Goal: Transaction & Acquisition: Purchase product/service

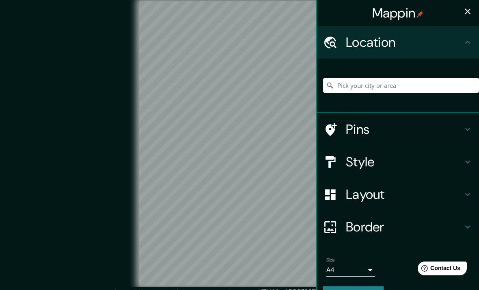
click at [350, 121] on h4 "Pins" at bounding box center [404, 129] width 117 height 16
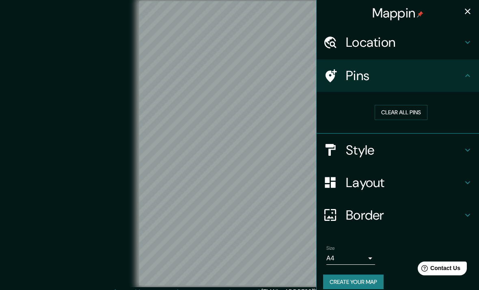
click at [356, 156] on h4 "Style" at bounding box center [404, 150] width 117 height 16
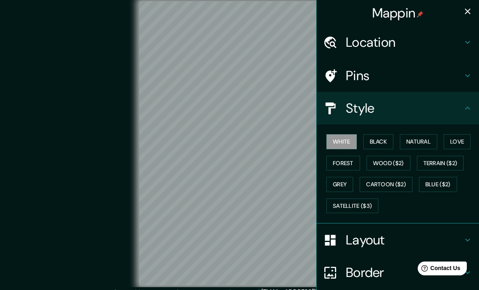
click at [456, 143] on button "Love" at bounding box center [457, 141] width 27 height 15
click at [343, 239] on div at bounding box center [334, 240] width 23 height 14
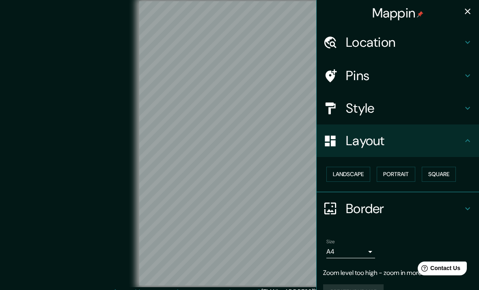
click at [343, 177] on button "Landscape" at bounding box center [349, 174] width 44 height 15
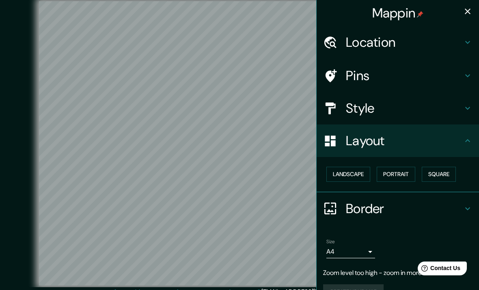
click at [343, 167] on button "Landscape" at bounding box center [349, 174] width 44 height 15
click at [360, 174] on button "Landscape" at bounding box center [349, 174] width 44 height 15
click at [395, 177] on button "Portrait" at bounding box center [396, 174] width 39 height 15
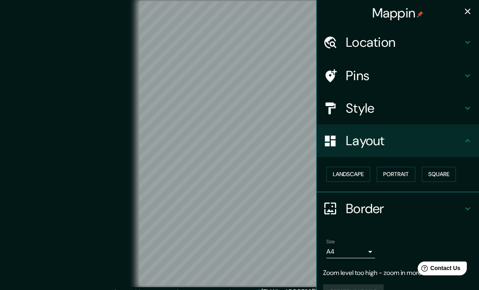
click at [442, 174] on button "Square" at bounding box center [439, 174] width 34 height 15
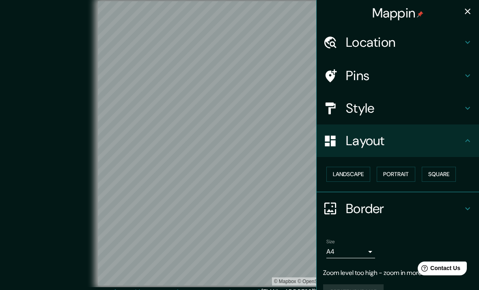
click at [398, 173] on button "Portrait" at bounding box center [396, 174] width 39 height 15
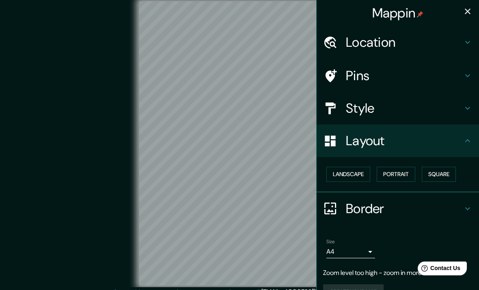
click at [380, 206] on h4 "Border" at bounding box center [404, 208] width 117 height 16
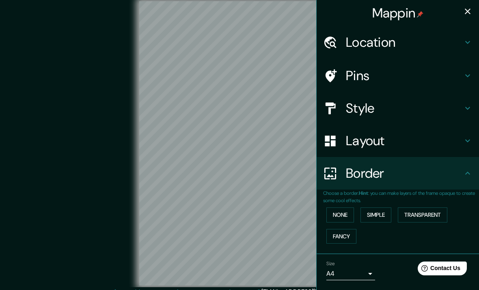
click at [416, 183] on div "Border" at bounding box center [398, 173] width 163 height 33
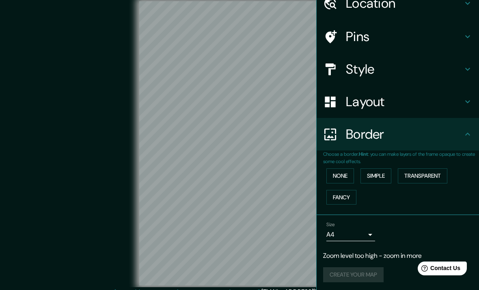
scroll to position [38, 0]
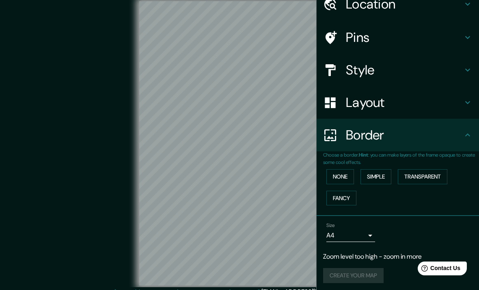
click at [380, 171] on button "Simple" at bounding box center [376, 176] width 31 height 15
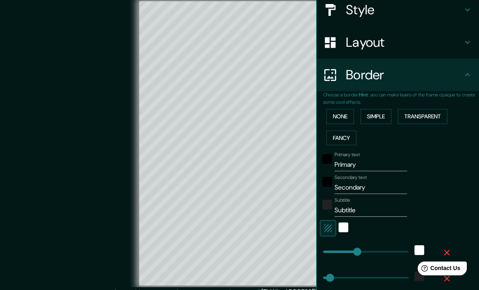
scroll to position [104, 0]
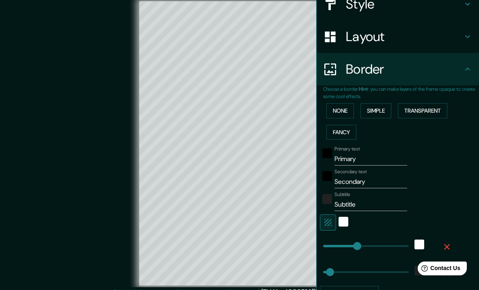
click at [375, 157] on input "Primary" at bounding box center [371, 158] width 73 height 13
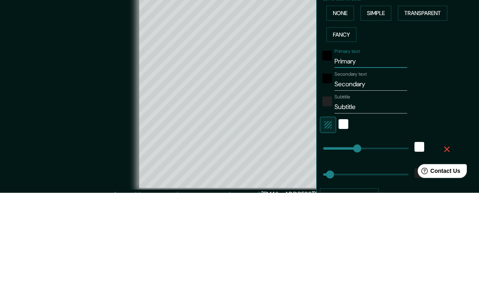
type input "Primar"
type input "198"
type input "40"
type input "Prima"
type input "198"
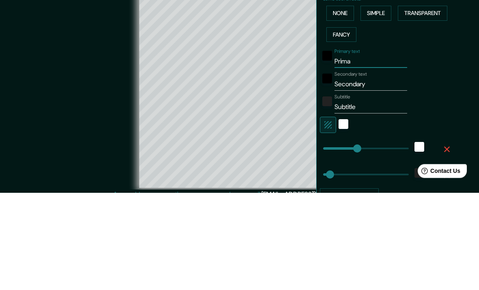
type input "40"
type input "Prim"
type input "198"
type input "40"
type input "Pri"
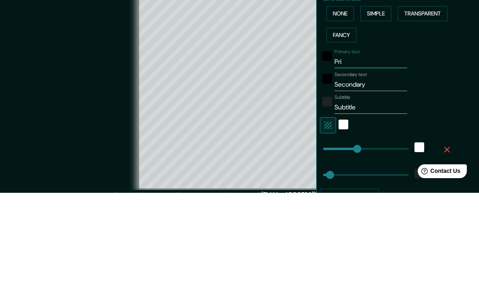
type input "198"
type input "40"
type input "Pr"
type input "198"
type input "40"
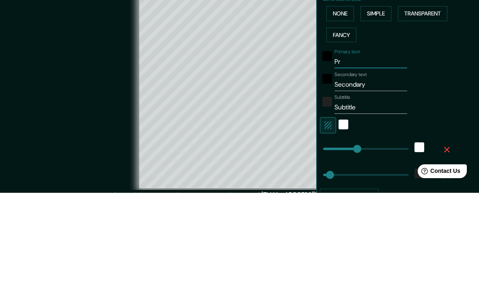
type input "P"
type input "198"
type input "40"
type input "198"
type input "40"
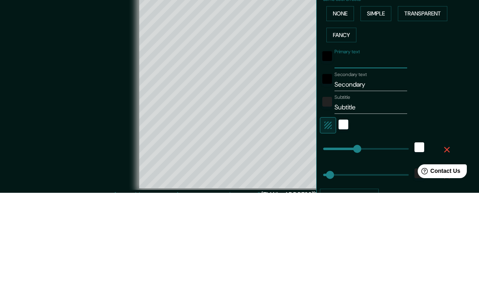
click at [457, 143] on div "Primary text Secondary text Secondary Subtitle Subtitle Add frame layer" at bounding box center [401, 222] width 156 height 158
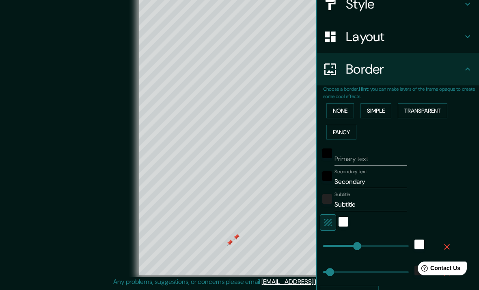
click at [227, 239] on div at bounding box center [230, 242] width 7 height 7
click at [234, 234] on div at bounding box center [236, 237] width 7 height 7
click at [366, 178] on input "Secondary" at bounding box center [371, 181] width 73 height 13
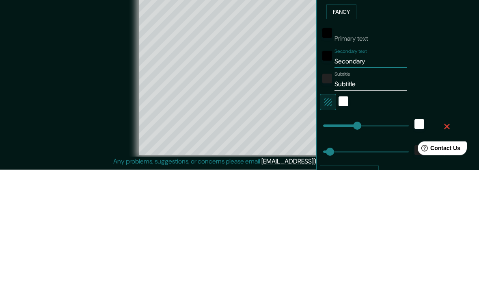
click at [348, 175] on input "Secondary" at bounding box center [371, 181] width 73 height 13
type input "S"
type input "198"
type input "40"
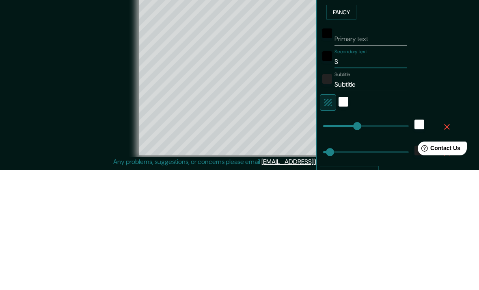
type input "Sa"
type input "198"
type input "40"
type input "San"
type input "198"
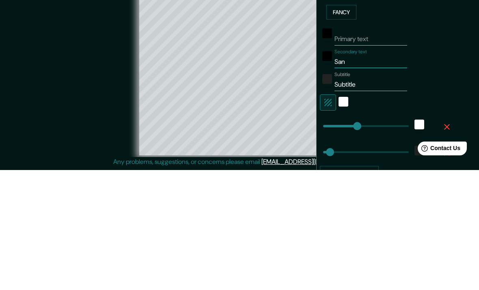
type input "40"
type input "Sant"
type input "198"
type input "40"
type input "Santi"
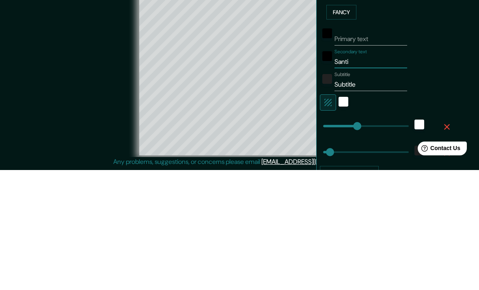
type input "198"
type input "40"
type input "Santia"
type input "198"
type input "40"
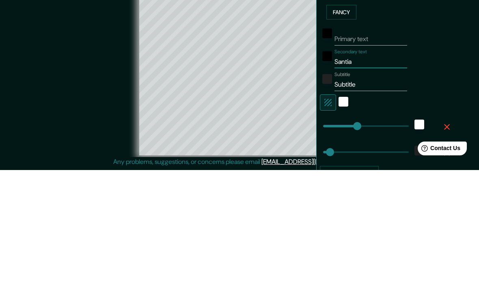
type input "Santiag"
type input "198"
type input "40"
type input "Santiago"
type input "198"
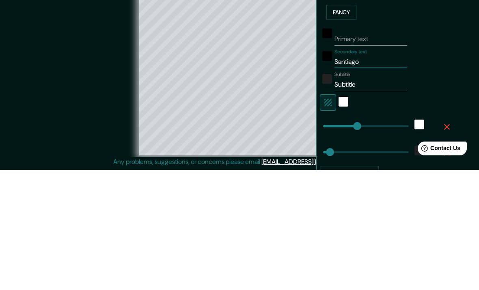
type input "40"
type input "Santiago"
type input "198"
type input "40"
type input "Santiago d"
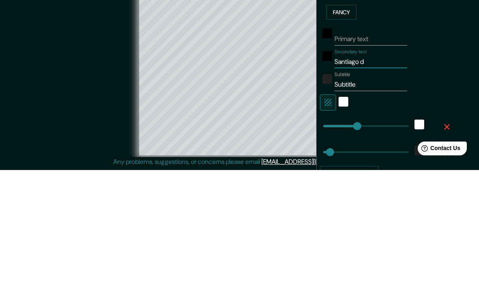
type input "198"
type input "40"
type input "Santiago"
type input "198"
type input "40"
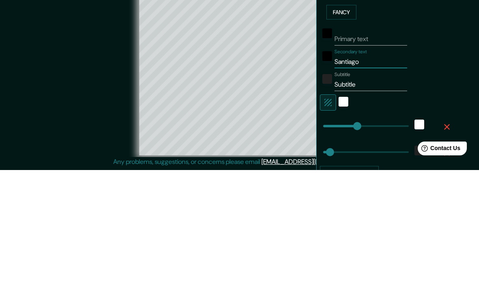
type input "Santiago D"
type input "198"
type input "40"
type input "Santiago De"
type input "198"
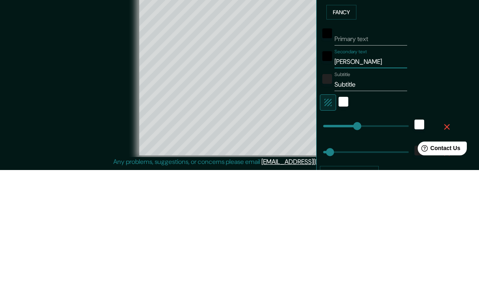
type input "40"
type input "Santiago De"
type input "198"
type input "40"
type input "Santiago De C"
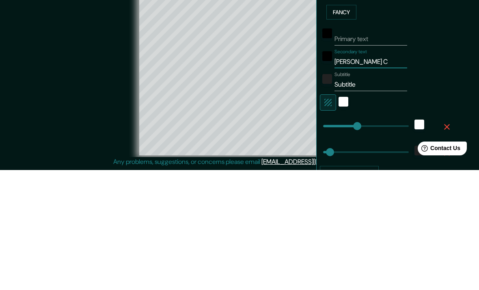
type input "198"
type input "40"
type input "Santiago De Co"
type input "198"
type input "40"
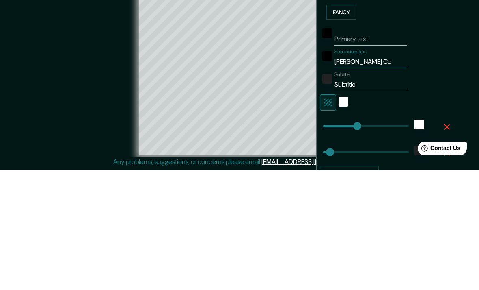
type input "Santiago De Com"
type input "198"
type input "40"
type input "Santiago De Comp"
type input "198"
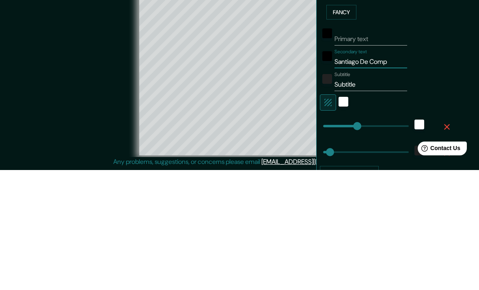
type input "40"
type input "Santiago De Compo"
type input "198"
type input "40"
type input "Santiago De Compos"
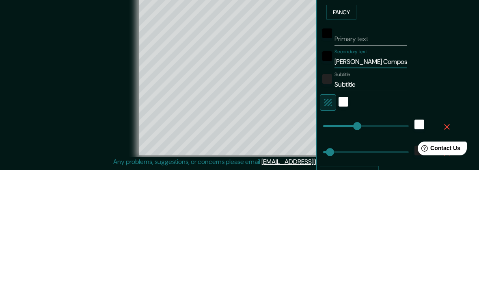
type input "198"
type input "40"
type input "Santiago De Compost"
type input "198"
type input "40"
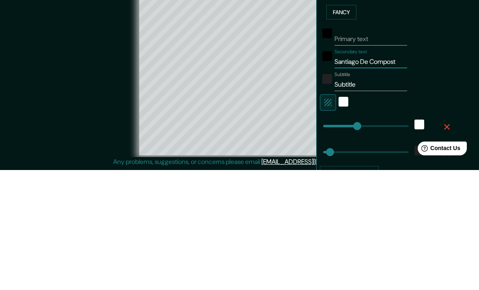
type input "Santiago De Composte"
type input "198"
type input "40"
type input "Santiago De Compostel"
type input "198"
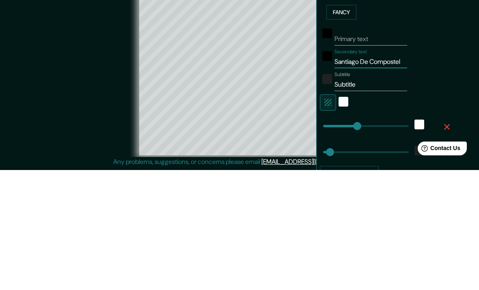
type input "40"
type input "Santiago De Compostela"
type input "198"
type input "40"
type input "Santiago De Compostela"
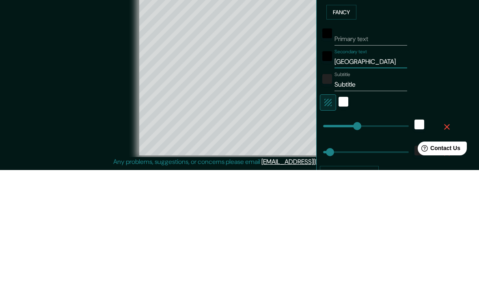
click at [76, 86] on div "© Mapbox © OpenStreetMap Improve this map" at bounding box center [240, 133] width 432 height 261
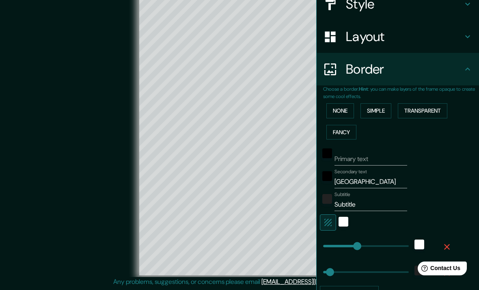
click at [354, 158] on input "Primary text" at bounding box center [371, 158] width 73 height 13
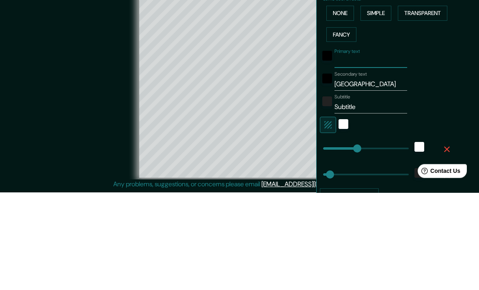
type input "S"
type input "198"
type input "40"
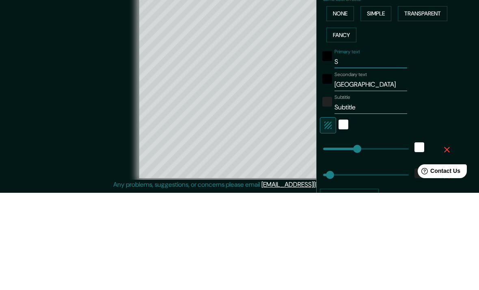
type input "Sa"
type input "198"
type input "40"
type input "San"
type input "198"
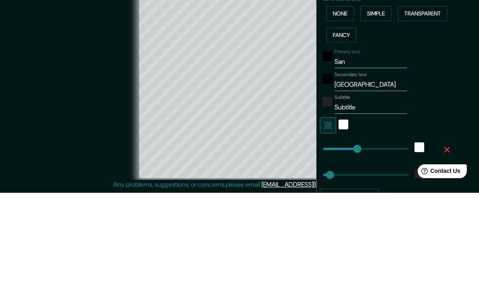
type input "40"
type input "Sant"
type input "198"
type input "40"
type input "Santi"
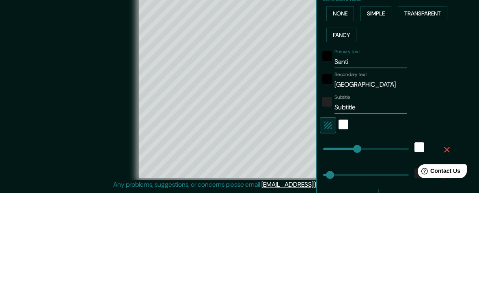
type input "198"
type input "40"
type input "Santia"
type input "198"
type input "40"
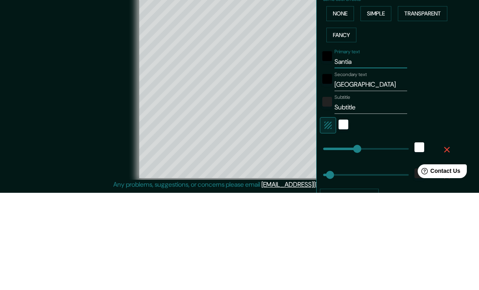
type input "Santiag"
type input "198"
type input "40"
type input "Santiago"
type input "198"
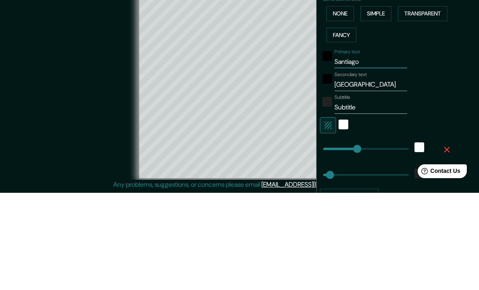
type input "40"
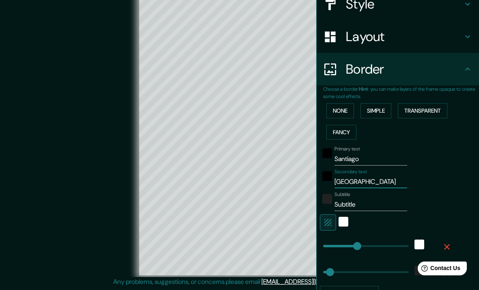
click at [384, 155] on input "Santiago" at bounding box center [371, 158] width 73 height 13
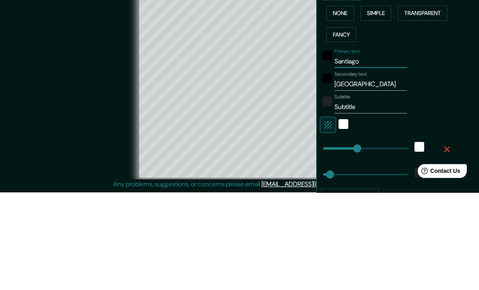
type input "Santiago"
type input "198"
type input "40"
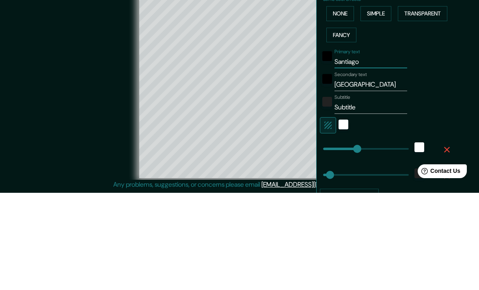
type input "Santiago D"
type input "198"
type input "40"
type input "Santiago De"
type input "198"
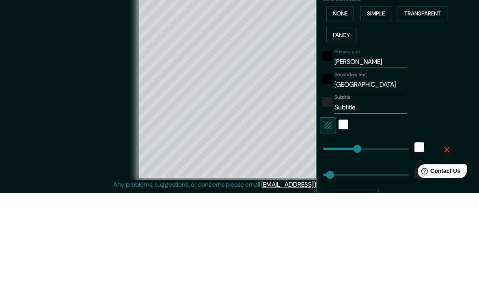
type input "40"
type input "Santiago De"
type input "198"
type input "40"
type input "Santiago De C"
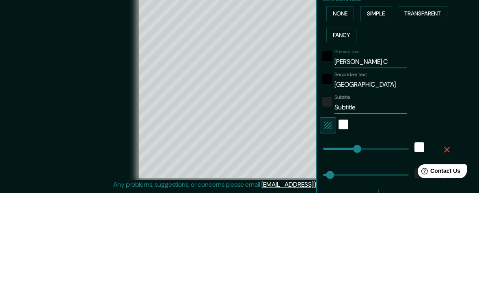
type input "198"
type input "40"
click at [54, 85] on div "© Mapbox © OpenStreetMap Improve this map" at bounding box center [240, 133] width 432 height 261
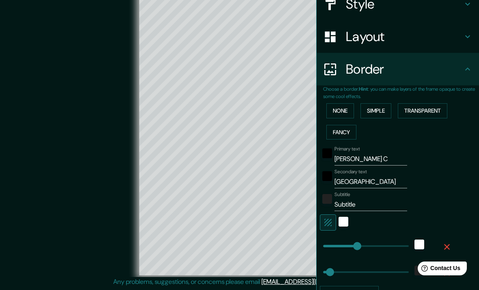
click at [395, 153] on input "Santiago De C" at bounding box center [371, 158] width 73 height 13
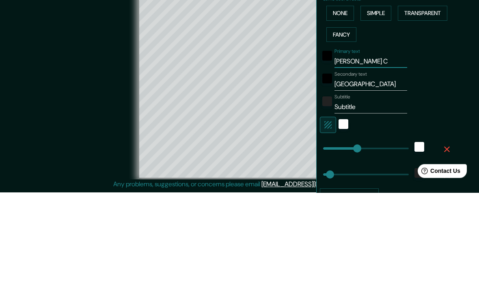
type input "Santiago De"
type input "198"
type input "40"
type input "Santiago De"
type input "198"
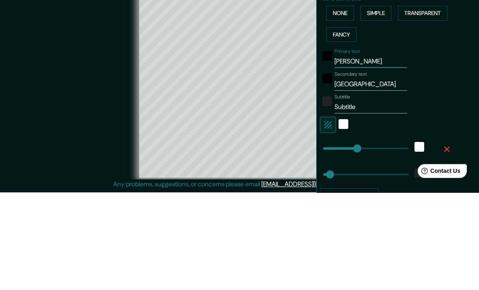
type input "40"
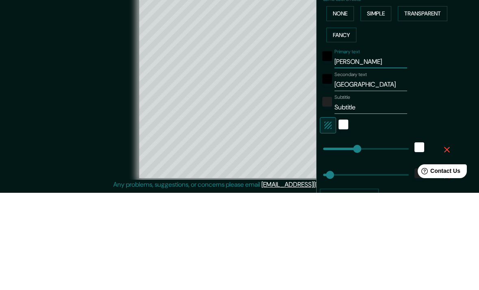
type input "Santiago D"
type input "198"
type input "40"
type input "Santiago"
type input "198"
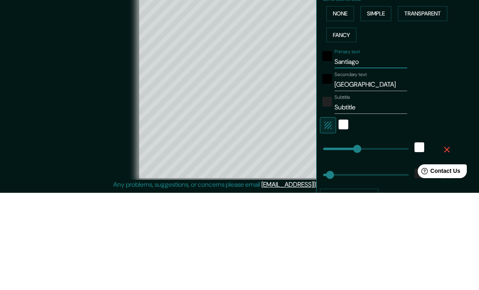
type input "40"
type input "Santiago"
type input "198"
type input "40"
click at [94, 56] on div "© Mapbox © OpenStreetMap Improve this map" at bounding box center [240, 133] width 432 height 261
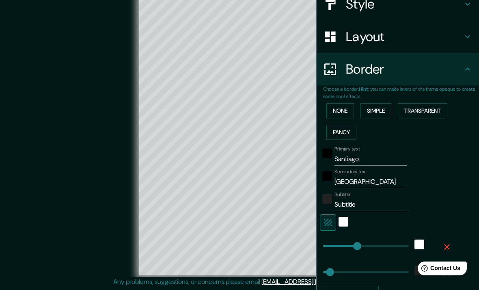
click at [371, 158] on input "Santiago" at bounding box center [371, 158] width 73 height 13
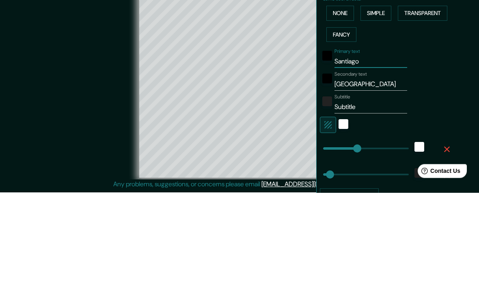
type input "Santiag"
type input "198"
type input "40"
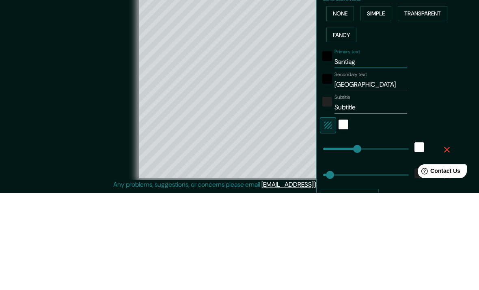
type input "Santiago"
type input "198"
type input "40"
click at [362, 175] on input "Santiago De Compostela" at bounding box center [371, 181] width 73 height 13
type input "SantiagoDe Compostela"
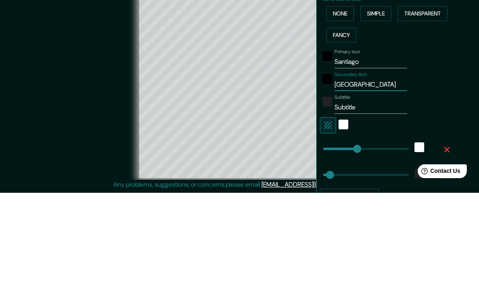
type input "198"
type input "40"
type input "SantiagDe Compostela"
type input "198"
type input "40"
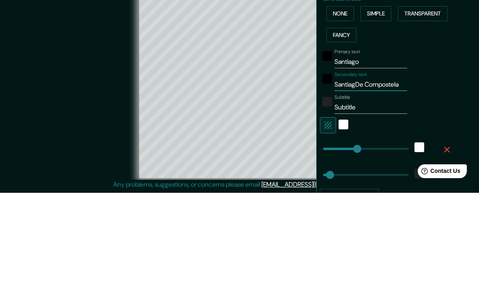
type input "SantiaDe Compostela"
type input "198"
type input "40"
type input "SantiDe Compostela"
type input "198"
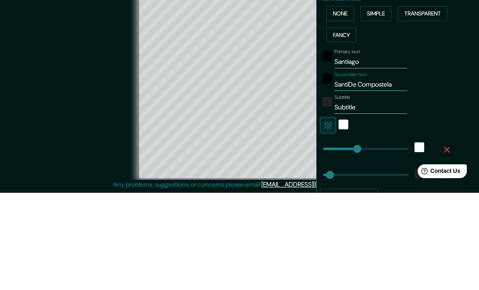
type input "40"
type input "SantDe Compostela"
type input "198"
type input "40"
type input "SanDe Compostela"
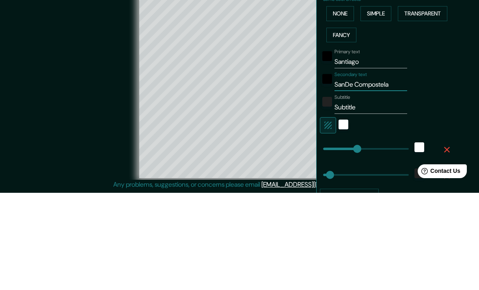
type input "198"
type input "40"
type input "SaDe Compostela"
type input "198"
type input "40"
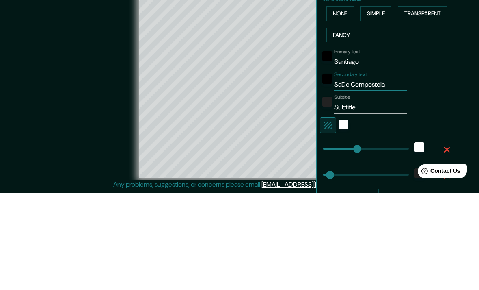
type input "SDe Compostela"
type input "198"
type input "40"
type input "De Compostela"
type input "198"
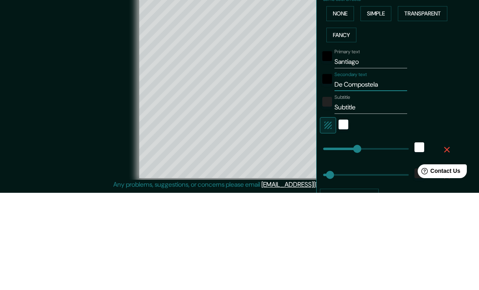
type input "40"
type input "De Compostela"
click at [370, 198] on input "Subtitle" at bounding box center [371, 204] width 73 height 13
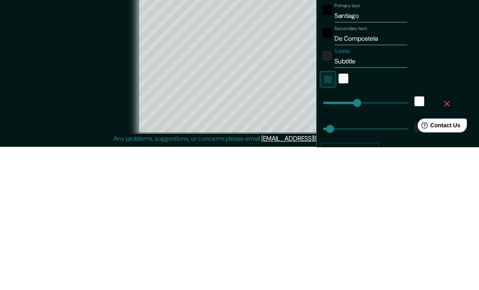
type input "40"
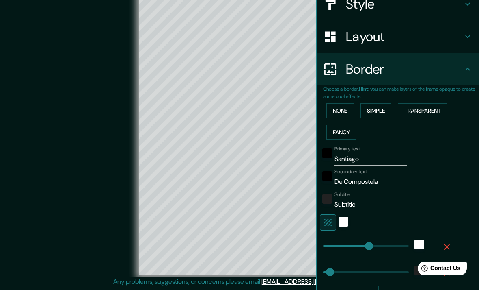
click at [369, 203] on input "Subtitle" at bounding box center [371, 204] width 73 height 13
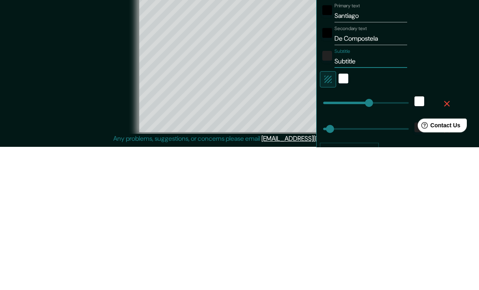
type input "Subtitl"
type input "40"
type input "Subtit"
type input "40"
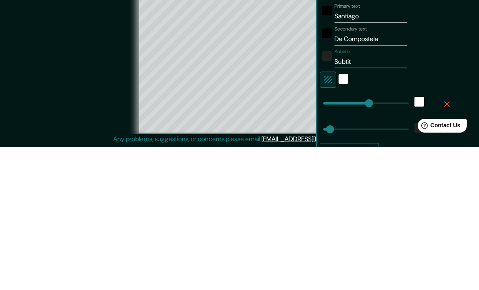
type input "Subti"
type input "40"
type input "Subt"
type input "40"
type input "Sub"
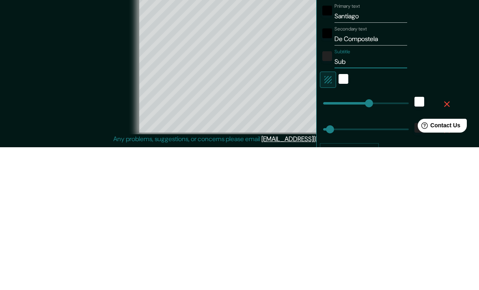
type input "40"
type input "Su"
type input "40"
type input "S"
type input "40"
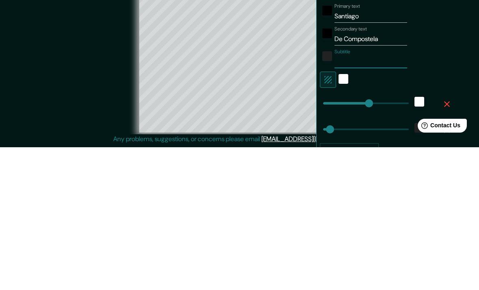
type input "40"
click at [78, 93] on div "© Mapbox © OpenStreetMap Improve this map" at bounding box center [240, 133] width 432 height 261
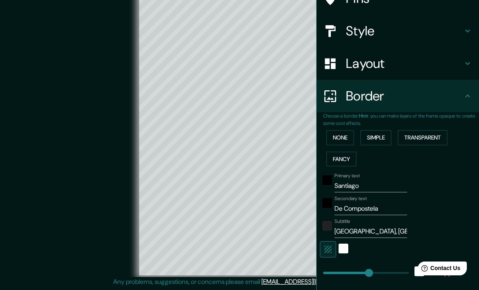
scroll to position [67, 0]
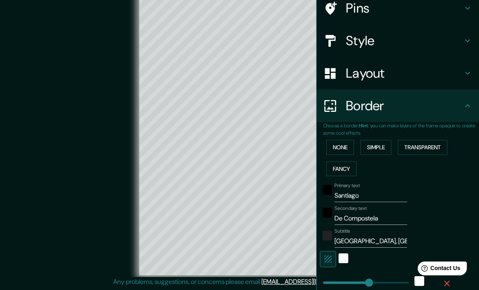
click at [440, 71] on h4 "Layout" at bounding box center [404, 73] width 117 height 16
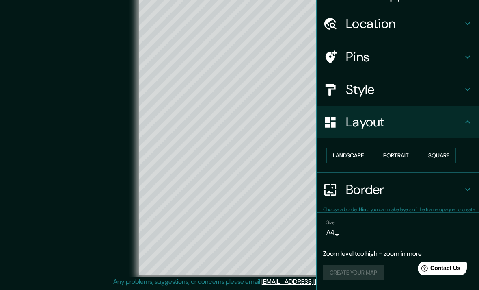
scroll to position [16, 0]
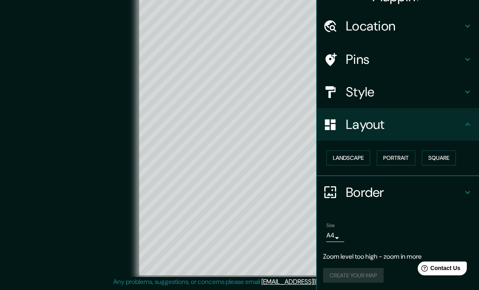
click at [362, 156] on button "Landscape" at bounding box center [349, 157] width 44 height 15
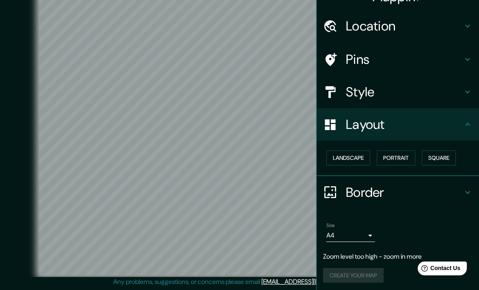
click at [391, 162] on button "Portrait" at bounding box center [396, 157] width 39 height 15
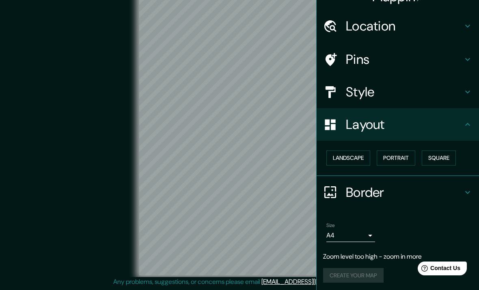
click at [436, 156] on button "Square" at bounding box center [439, 157] width 34 height 15
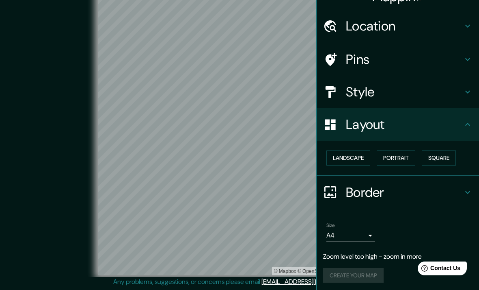
click at [409, 150] on button "Portrait" at bounding box center [396, 157] width 39 height 15
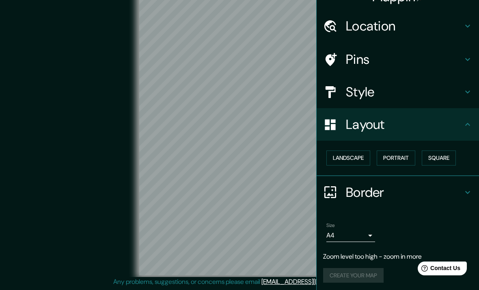
click at [468, 189] on icon at bounding box center [468, 192] width 10 height 10
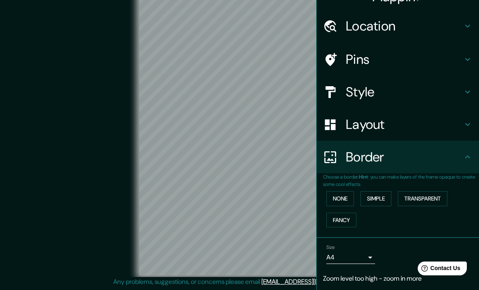
click at [382, 199] on button "Simple" at bounding box center [376, 198] width 31 height 15
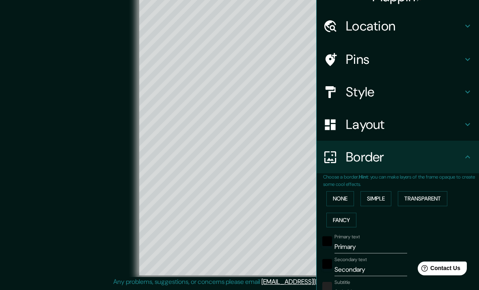
click at [425, 195] on button "Transparent" at bounding box center [423, 198] width 50 height 15
click at [354, 217] on button "Fancy" at bounding box center [342, 220] width 30 height 15
click at [355, 222] on button "Fancy" at bounding box center [342, 220] width 30 height 15
click at [422, 202] on button "Transparent" at bounding box center [423, 198] width 50 height 15
click at [382, 194] on button "Simple" at bounding box center [376, 198] width 31 height 15
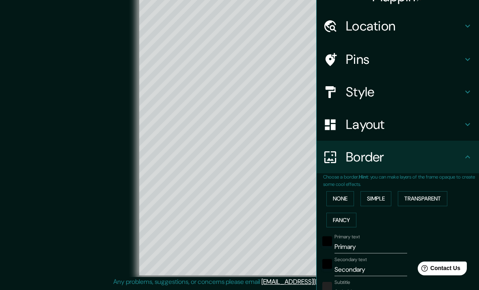
click at [445, 193] on button "Transparent" at bounding box center [423, 198] width 50 height 15
click at [114, 156] on div "© Mapbox © OpenStreetMap Improve this map" at bounding box center [240, 133] width 432 height 261
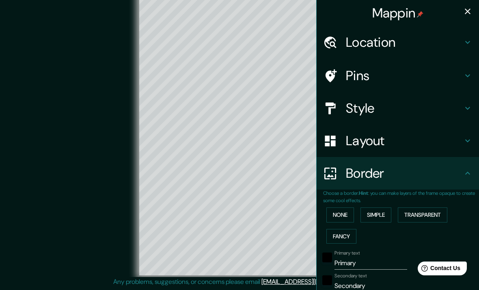
scroll to position [0, 0]
click at [466, 13] on icon "button" at bounding box center [468, 12] width 10 height 10
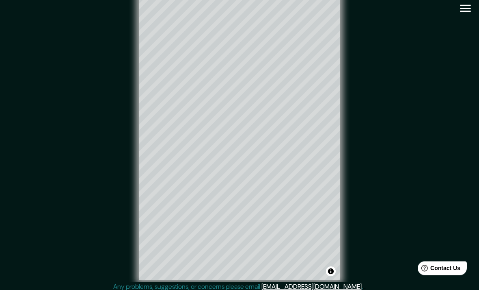
scroll to position [0, 0]
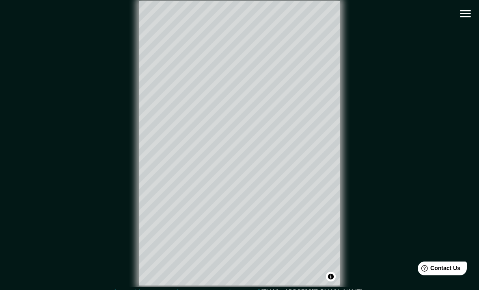
click at [468, 13] on icon "button" at bounding box center [466, 14] width 14 height 14
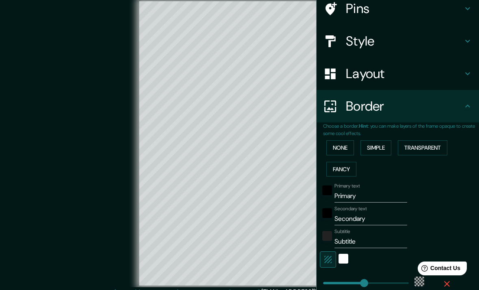
scroll to position [68, 0]
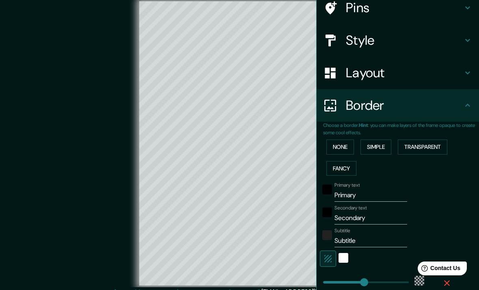
click at [423, 152] on button "Transparent" at bounding box center [423, 146] width 50 height 15
click at [435, 145] on button "Transparent" at bounding box center [423, 146] width 50 height 15
click at [382, 140] on button "Simple" at bounding box center [376, 146] width 31 height 15
click at [345, 167] on button "Fancy" at bounding box center [342, 168] width 30 height 15
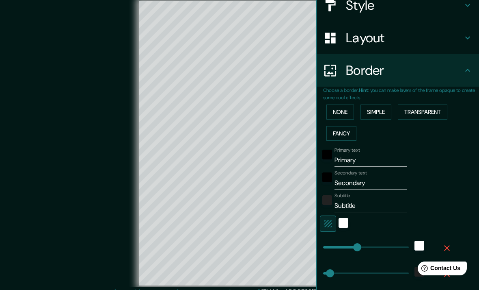
scroll to position [104, 0]
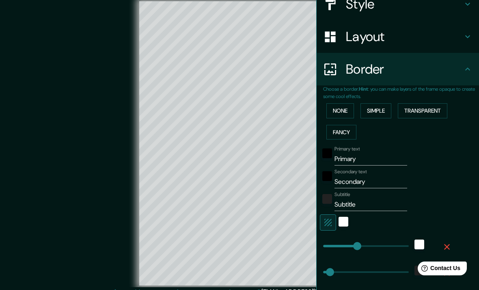
click at [386, 158] on input "Primary" at bounding box center [371, 158] width 73 height 13
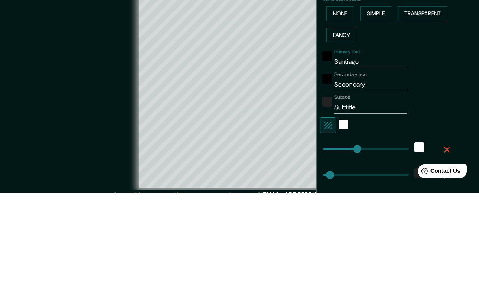
click at [380, 175] on input "Secondary" at bounding box center [371, 181] width 73 height 13
click at [379, 198] on input "Subtitle" at bounding box center [371, 204] width 73 height 13
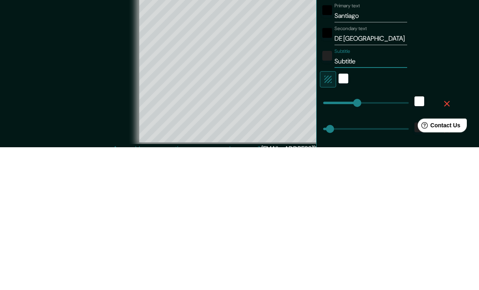
click at [373, 198] on input "Subtitle" at bounding box center [371, 204] width 73 height 13
click at [56, 95] on div "© Mapbox © OpenStreetMap Improve this map" at bounding box center [240, 143] width 432 height 261
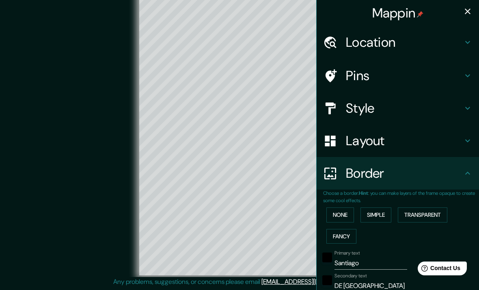
scroll to position [0, 0]
click at [469, 13] on icon "button" at bounding box center [468, 12] width 6 height 6
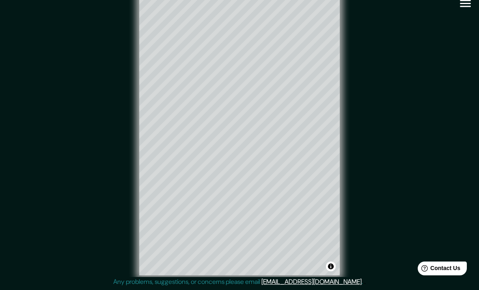
click at [332, 261] on button "Toggle attribution" at bounding box center [331, 266] width 10 height 10
click at [329, 261] on button "Toggle attribution" at bounding box center [331, 266] width 10 height 10
click at [340, 260] on div at bounding box center [340, 263] width 7 height 7
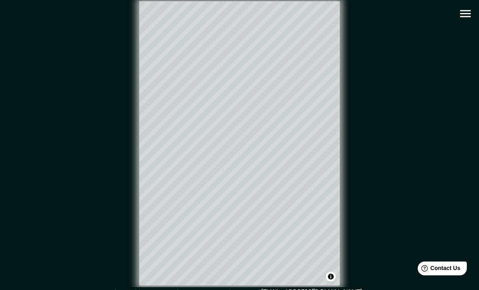
click at [475, 12] on button "button" at bounding box center [466, 13] width 21 height 21
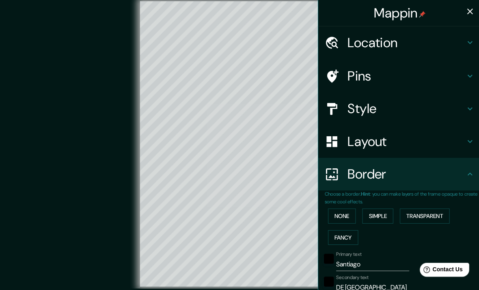
click at [472, 11] on icon "button" at bounding box center [468, 12] width 10 height 10
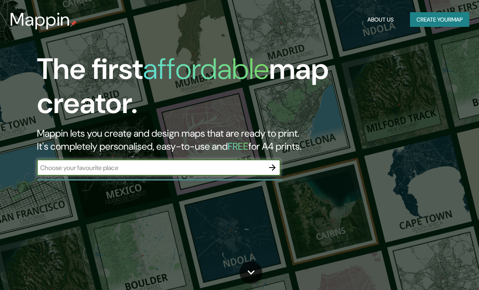
click at [446, 26] on button "Create your map" at bounding box center [439, 19] width 59 height 15
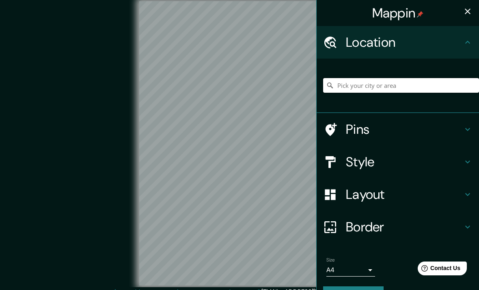
click at [417, 91] on input "Pick your city or area" at bounding box center [401, 85] width 156 height 15
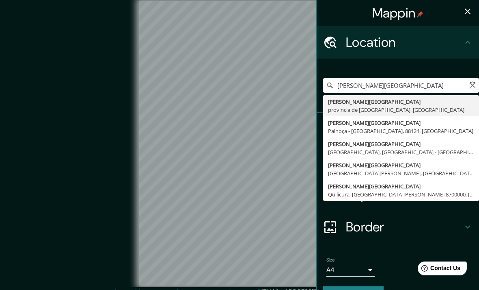
type input "[PERSON_NAME][GEOGRAPHIC_DATA], provincia de [GEOGRAPHIC_DATA], [GEOGRAPHIC_DAT…"
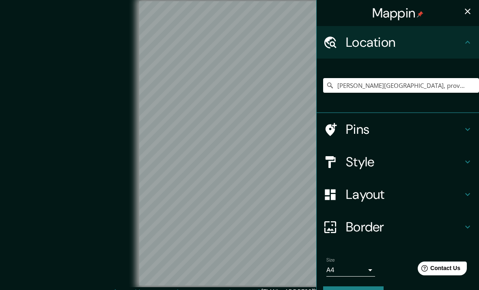
click at [80, 83] on div "© Mapbox © OpenStreetMap Improve this map" at bounding box center [240, 143] width 432 height 261
click at [424, 128] on h4 "Pins" at bounding box center [404, 129] width 117 height 16
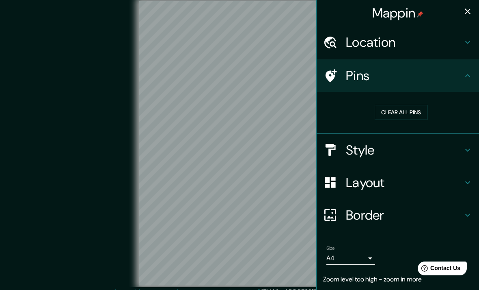
click at [406, 154] on h4 "Style" at bounding box center [404, 150] width 117 height 16
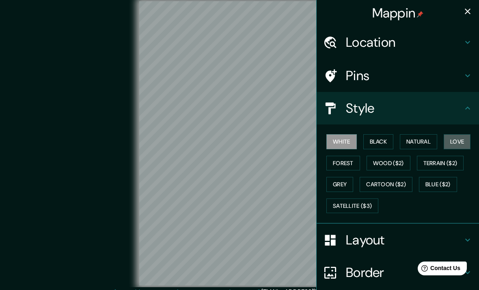
click at [463, 143] on button "Love" at bounding box center [457, 141] width 27 height 15
click at [116, 179] on div "© Mapbox © OpenStreetMap Improve this map" at bounding box center [240, 143] width 432 height 261
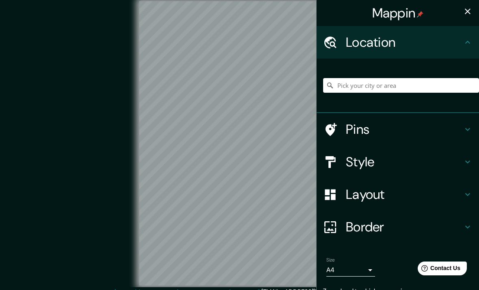
click at [390, 167] on h4 "Style" at bounding box center [404, 162] width 117 height 16
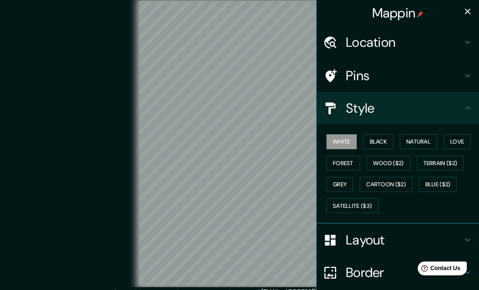
click at [463, 138] on button "Love" at bounding box center [457, 141] width 27 height 15
click at [46, 151] on div "© Mapbox © OpenStreetMap Improve this map" at bounding box center [240, 143] width 432 height 261
click at [365, 234] on h4 "Layout" at bounding box center [404, 240] width 117 height 16
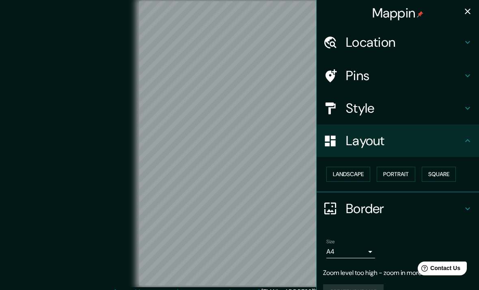
click at [347, 173] on button "Landscape" at bounding box center [349, 174] width 44 height 15
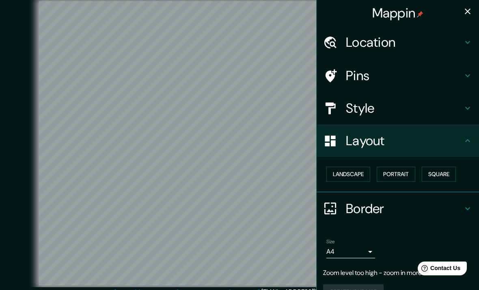
click at [399, 172] on button "Portrait" at bounding box center [396, 174] width 39 height 15
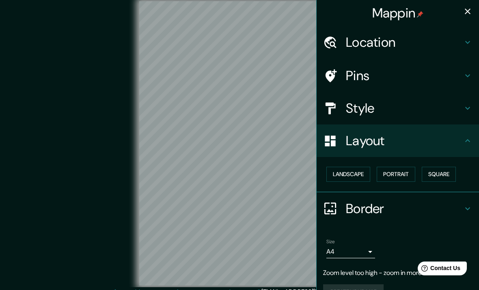
click at [439, 172] on button "Square" at bounding box center [439, 174] width 34 height 15
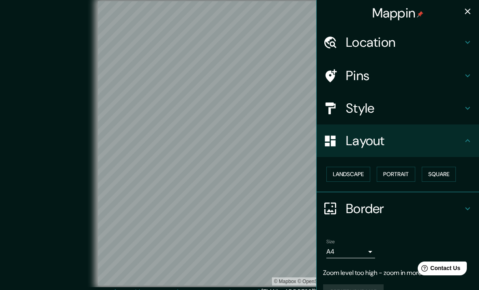
click at [392, 171] on button "Portrait" at bounding box center [396, 174] width 39 height 15
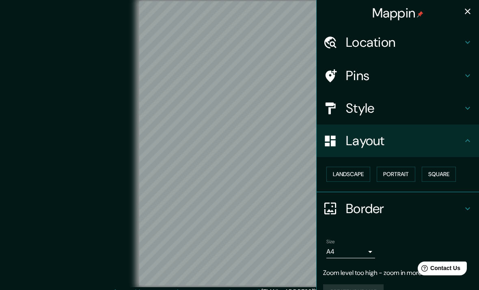
click at [446, 176] on button "Square" at bounding box center [439, 174] width 34 height 15
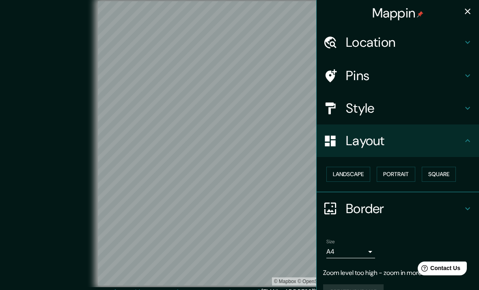
click at [464, 16] on button "button" at bounding box center [468, 11] width 16 height 16
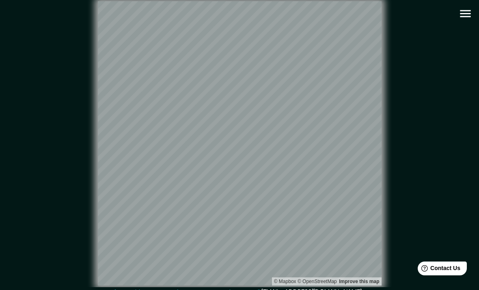
click at [462, 17] on icon "button" at bounding box center [465, 13] width 11 height 7
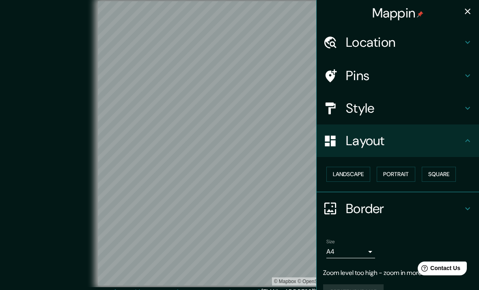
click at [394, 173] on button "Portrait" at bounding box center [396, 174] width 39 height 15
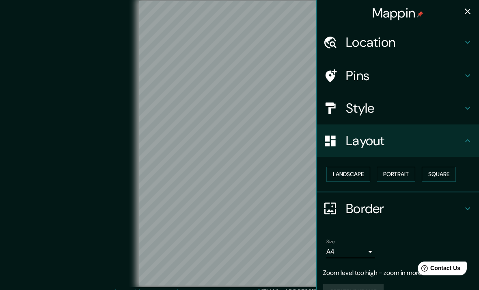
click at [466, 17] on button "button" at bounding box center [468, 11] width 16 height 16
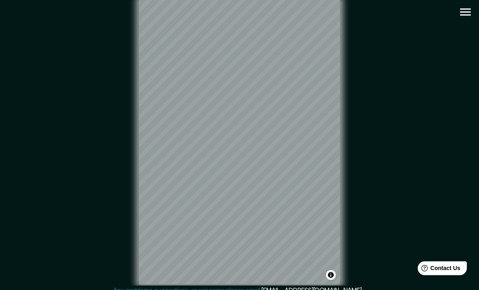
scroll to position [2, 0]
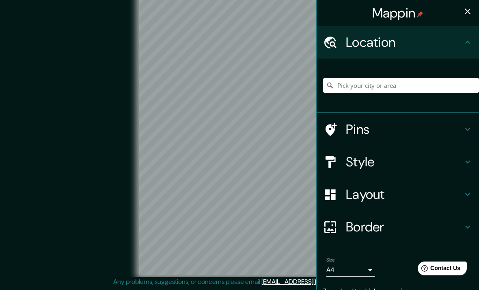
click at [373, 165] on h4 "Style" at bounding box center [404, 162] width 117 height 16
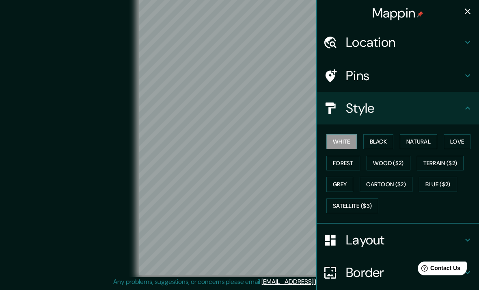
click at [457, 138] on button "Love" at bounding box center [457, 141] width 27 height 15
click at [85, 124] on div "© Mapbox © OpenStreetMap Improve this map" at bounding box center [240, 133] width 432 height 261
click at [360, 240] on h4 "Layout" at bounding box center [404, 240] width 117 height 16
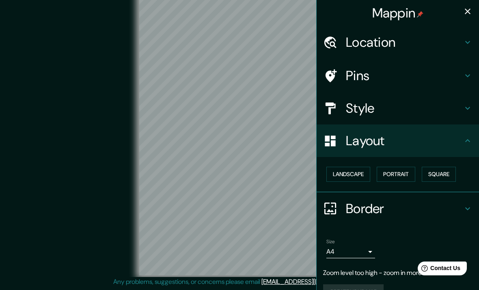
click at [438, 169] on button "Square" at bounding box center [439, 174] width 34 height 15
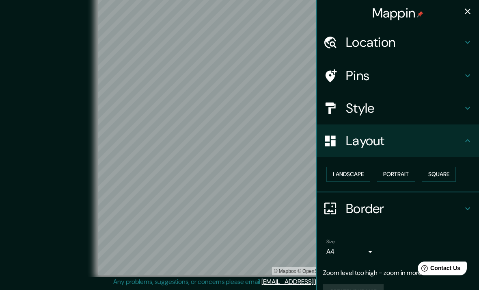
click at [347, 173] on button "Landscape" at bounding box center [349, 174] width 44 height 15
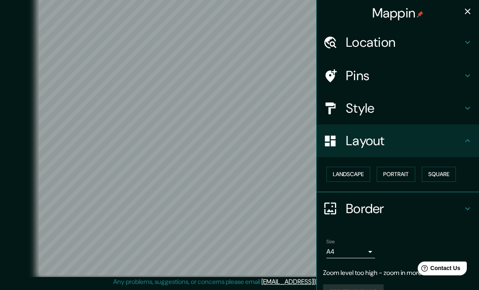
click at [468, 18] on button "button" at bounding box center [468, 11] width 16 height 16
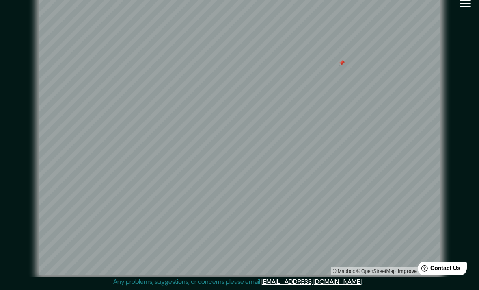
click at [342, 60] on div at bounding box center [342, 63] width 7 height 7
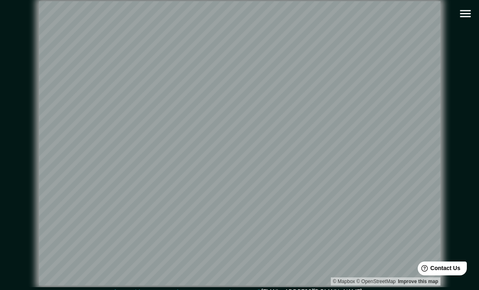
click at [461, 19] on icon "button" at bounding box center [466, 14] width 14 height 14
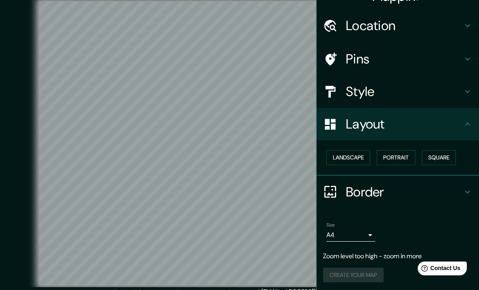
scroll to position [16, 0]
click at [370, 233] on body "Mappin Location Pins Style Layout Landscape Portrait Square Border Choose a bor…" at bounding box center [239, 145] width 479 height 290
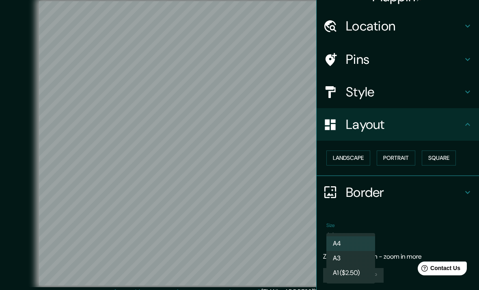
click at [347, 259] on li "A3" at bounding box center [351, 258] width 49 height 15
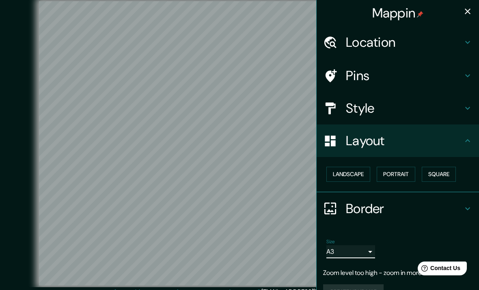
scroll to position [0, 0]
click at [464, 17] on button "button" at bounding box center [468, 11] width 16 height 16
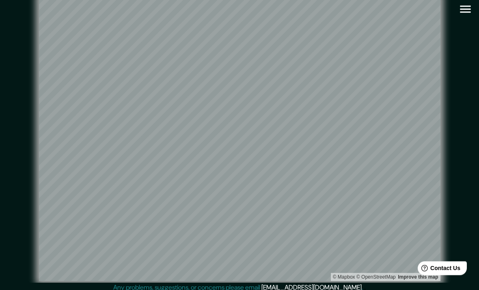
scroll to position [7, 0]
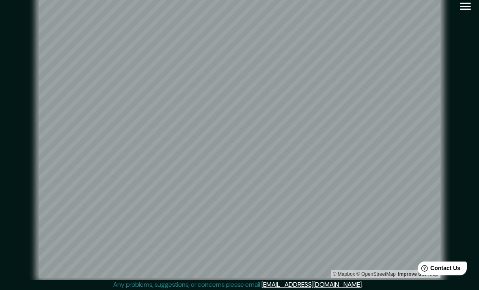
click at [472, 2] on icon "button" at bounding box center [466, 6] width 14 height 14
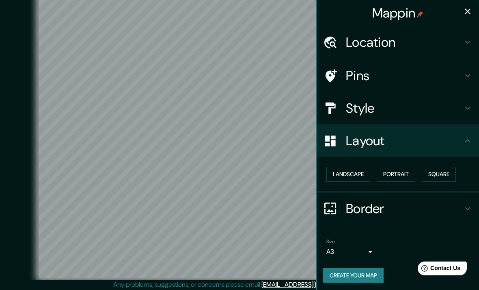
click at [367, 247] on body "Mappin Location Pins Style Layout Landscape Portrait Square Border Choose a bor…" at bounding box center [239, 138] width 479 height 290
click at [416, 220] on div at bounding box center [239, 145] width 479 height 290
click at [367, 272] on button "Create your map" at bounding box center [353, 275] width 61 height 15
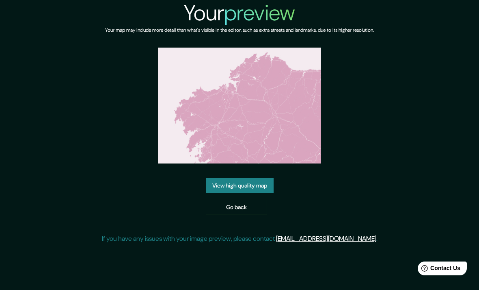
click at [228, 193] on link "View high quality map" at bounding box center [240, 185] width 68 height 15
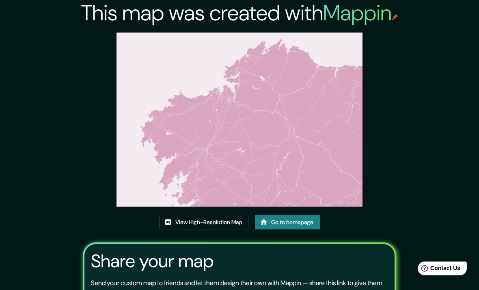
click at [189, 230] on link "View High-Resolution Map" at bounding box center [203, 222] width 89 height 15
